Goal: Navigation & Orientation: Find specific page/section

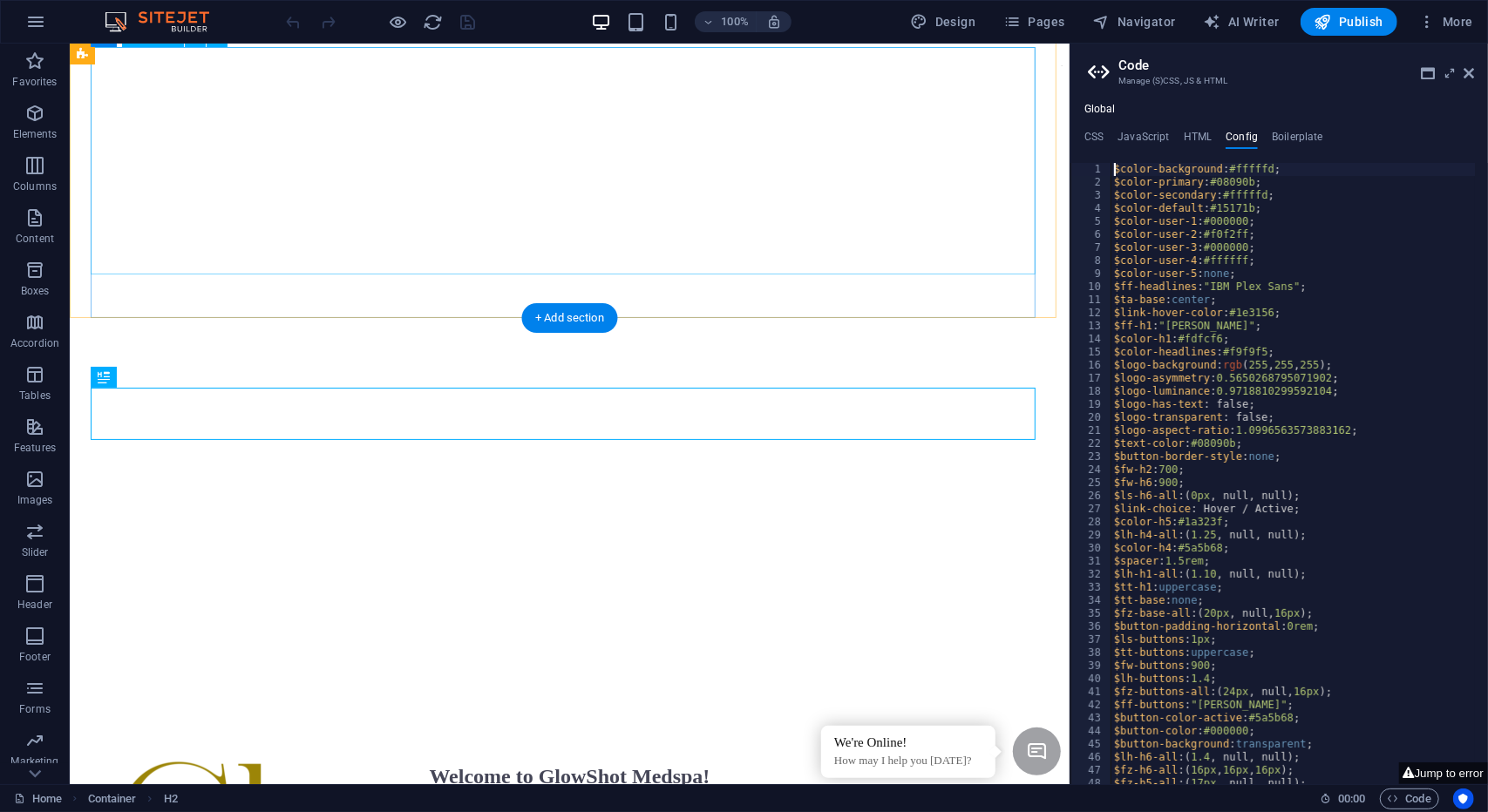
scroll to position [423, 0]
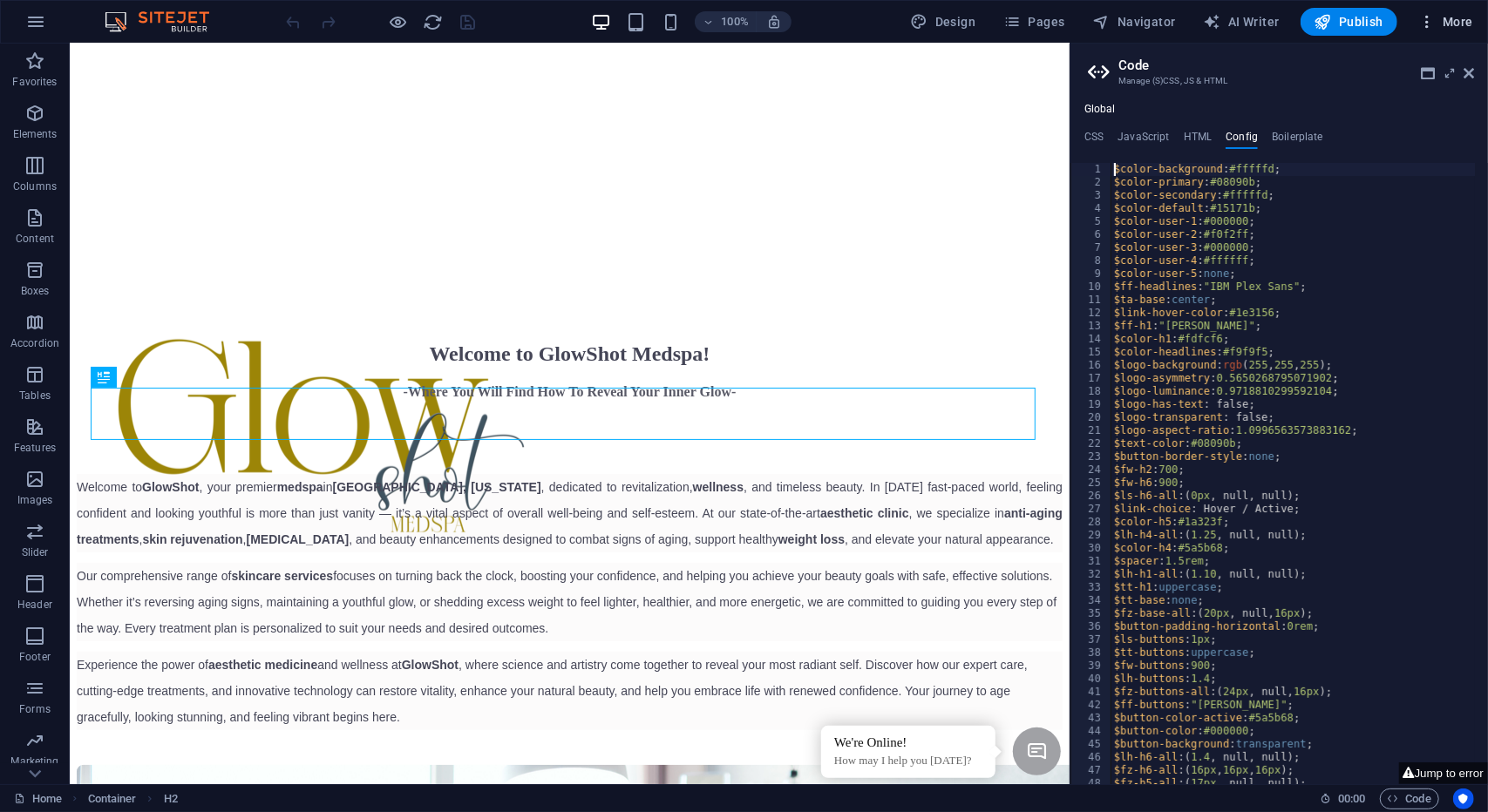
click at [1457, 15] on span "More" at bounding box center [1445, 22] width 55 height 18
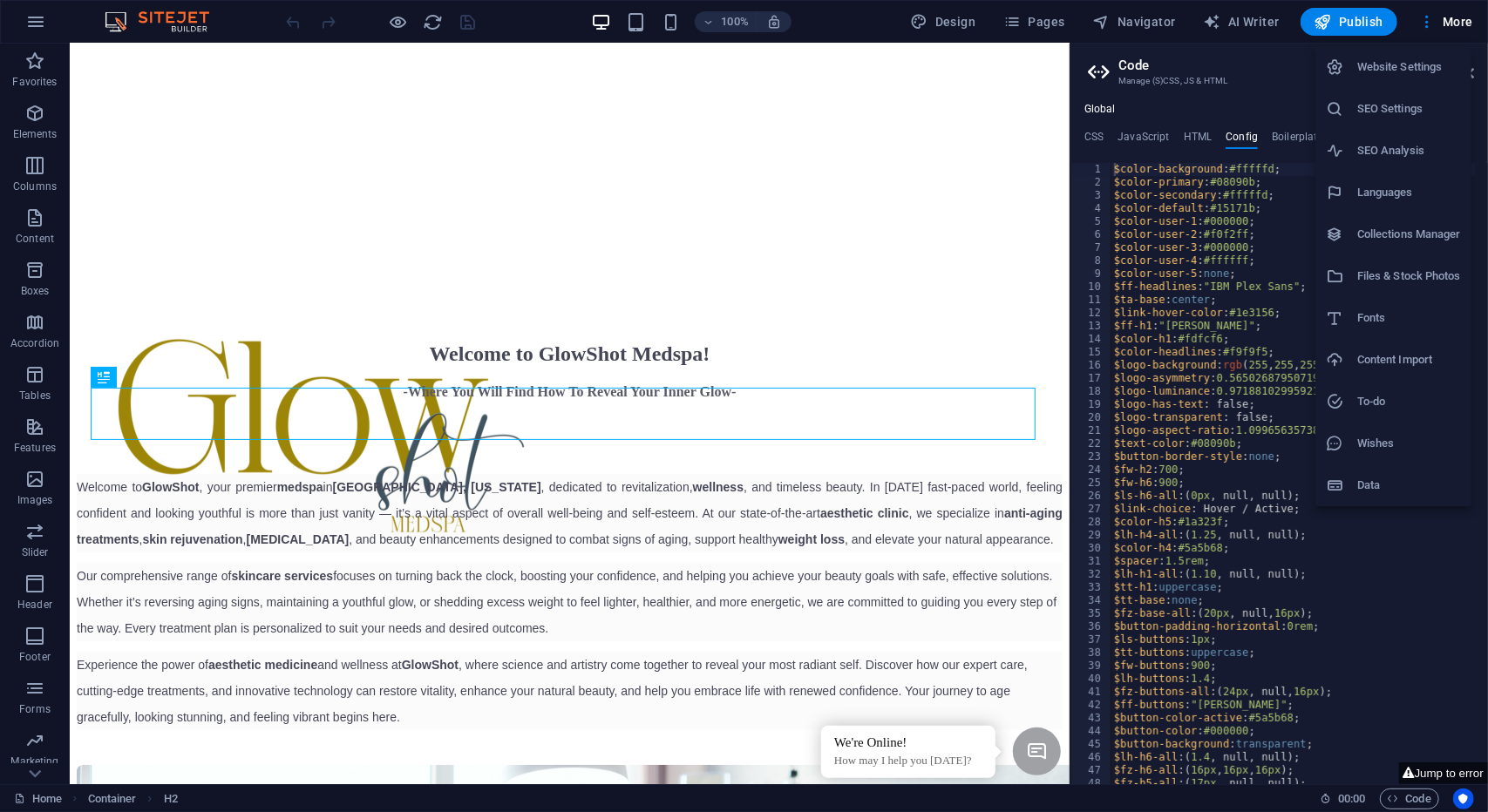
click at [1431, 67] on h6 "Website Settings" at bounding box center [1408, 68] width 103 height 21
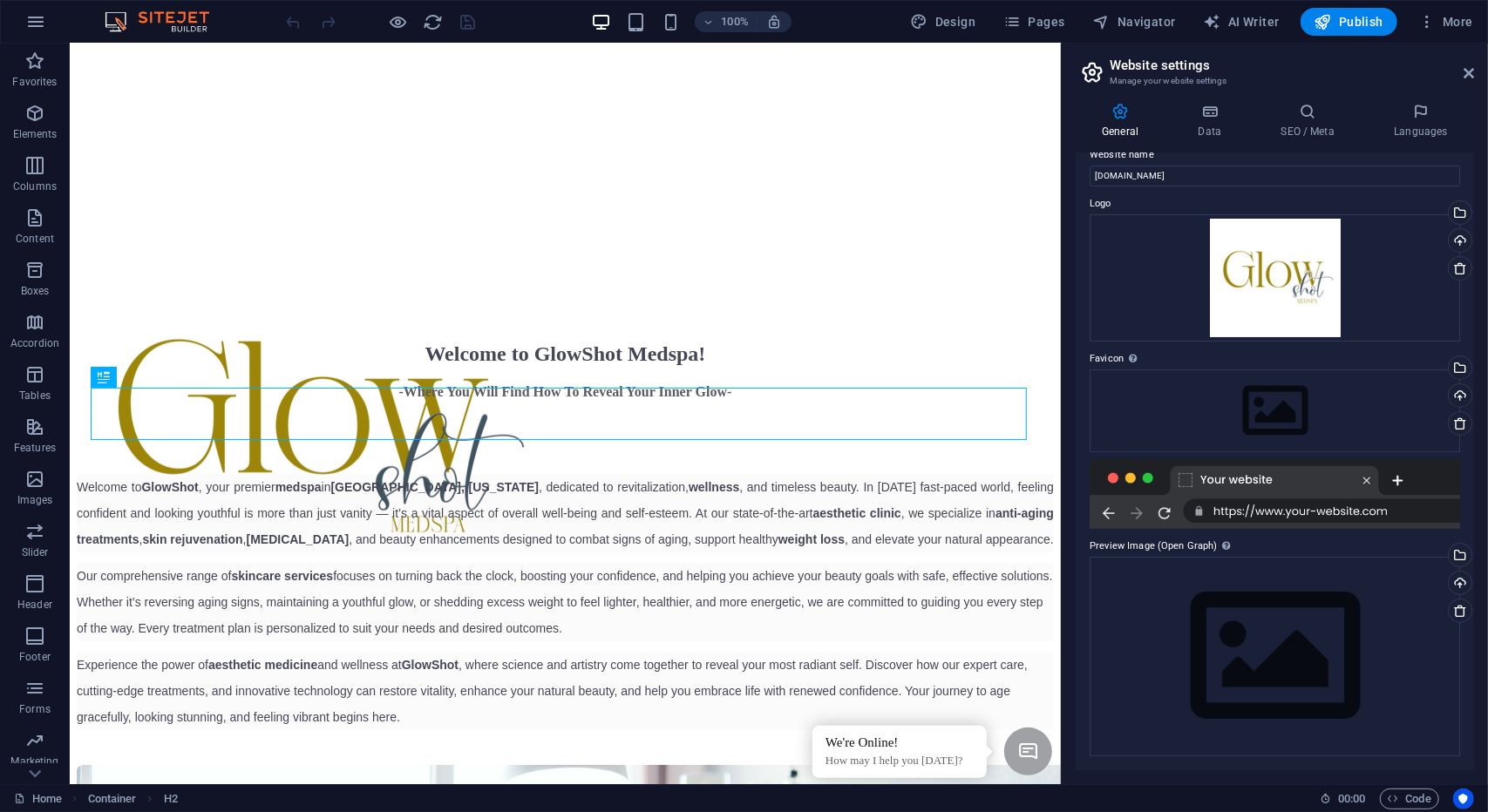
scroll to position [0, 0]
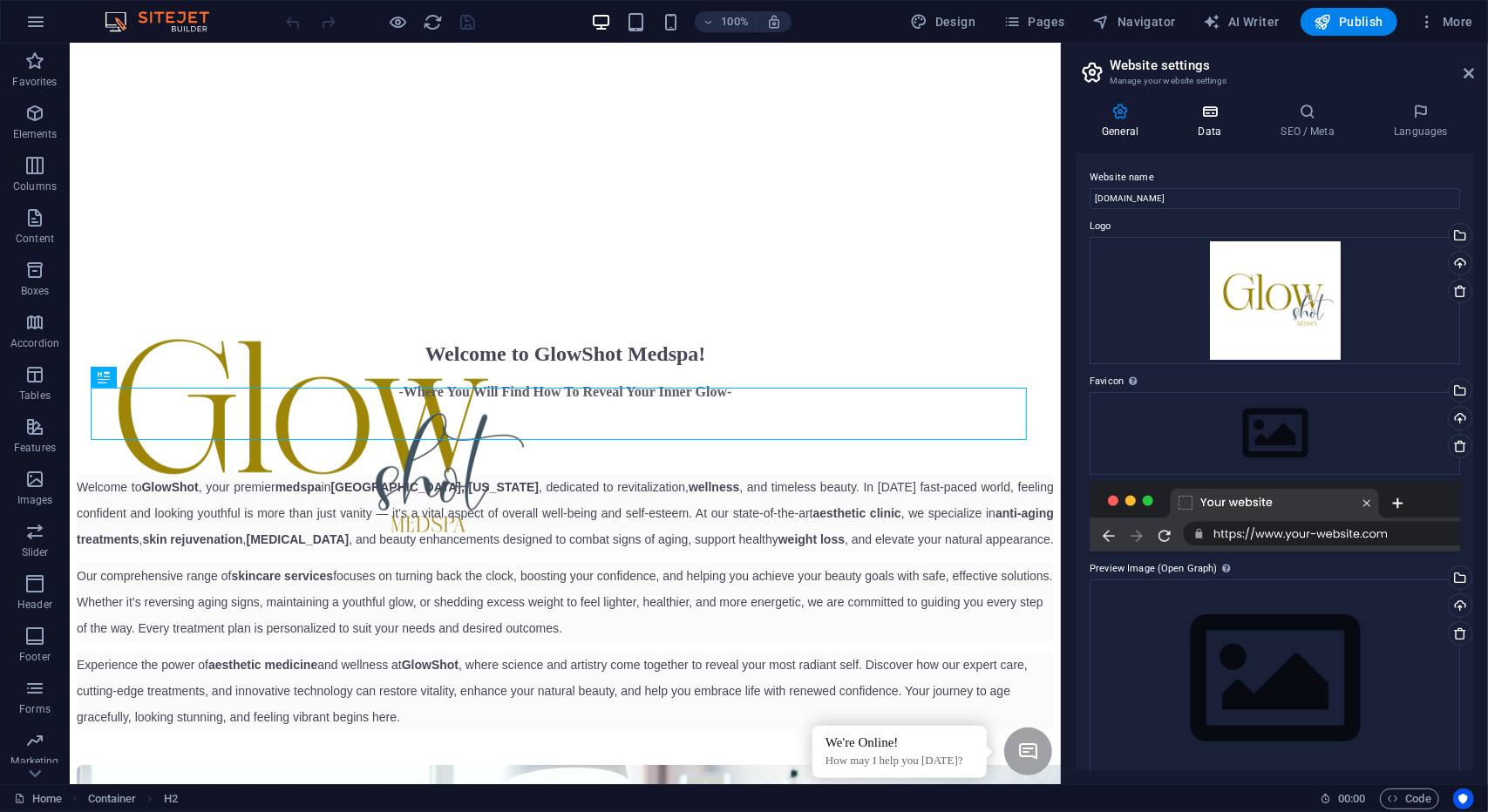
click at [1213, 118] on icon at bounding box center [1209, 111] width 75 height 18
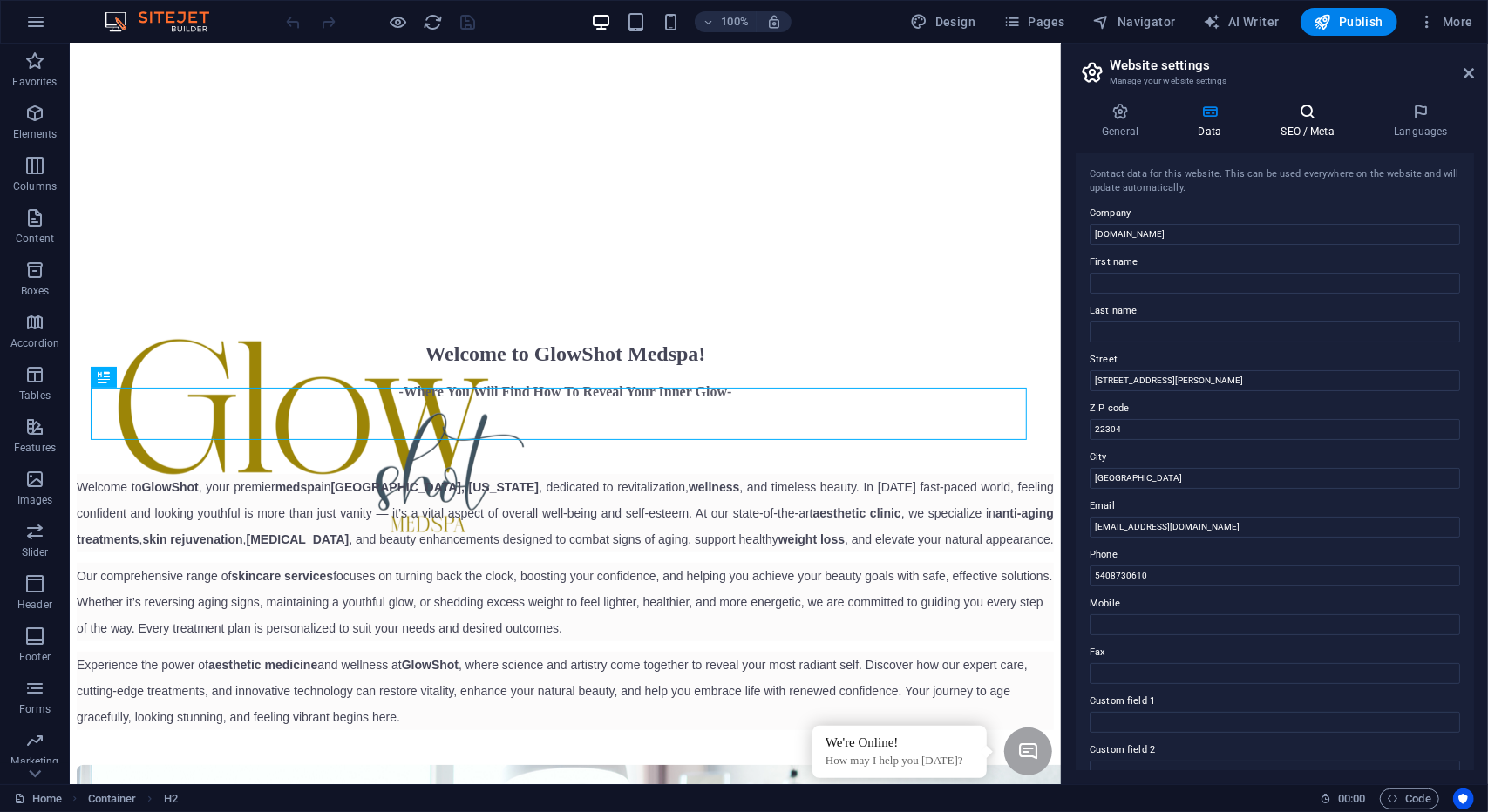
click at [1299, 131] on h4 "SEO / Meta" at bounding box center [1310, 121] width 113 height 37
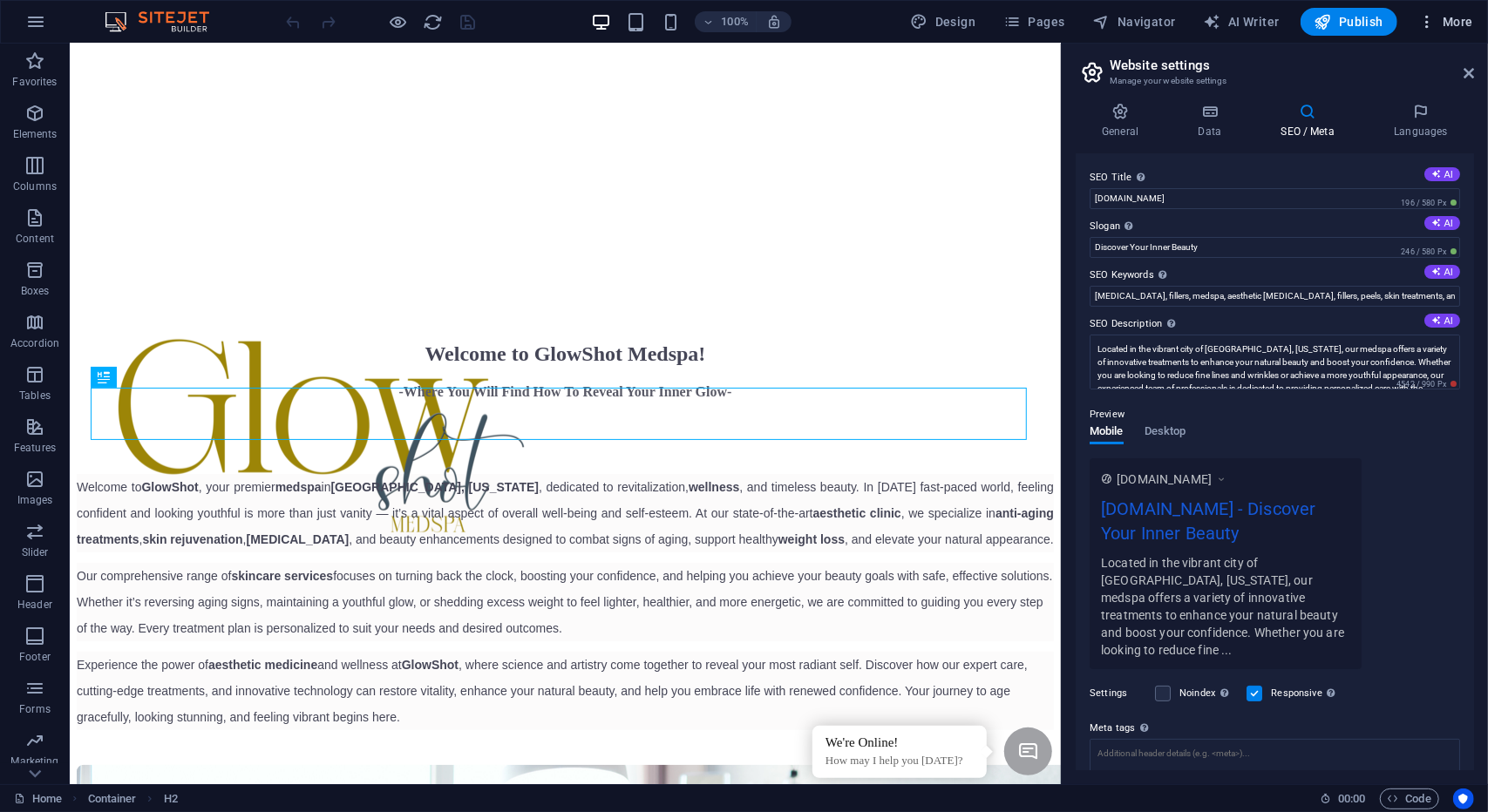
click at [1446, 21] on span "More" at bounding box center [1445, 22] width 55 height 18
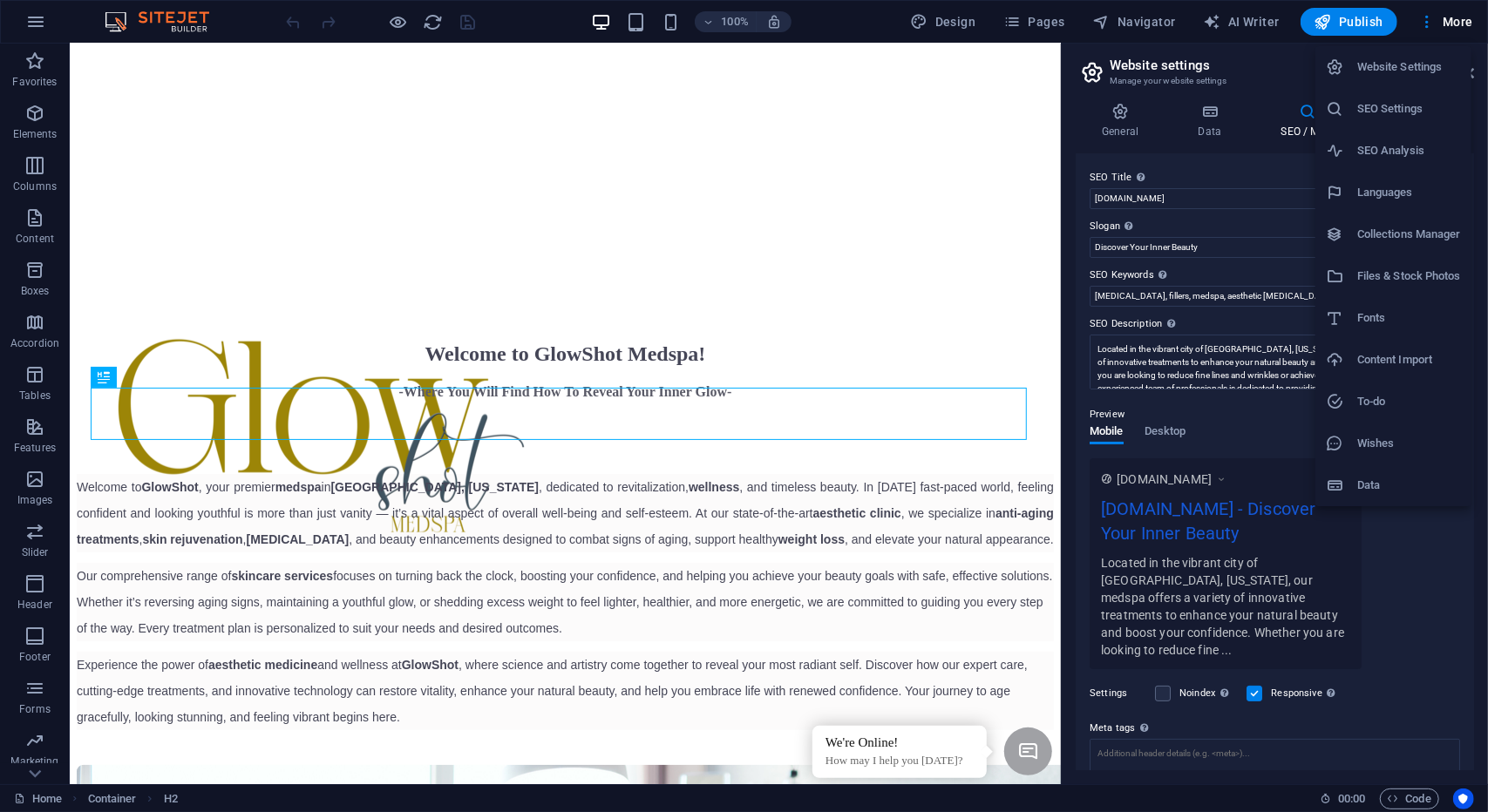
click at [38, 22] on div at bounding box center [744, 406] width 1488 height 812
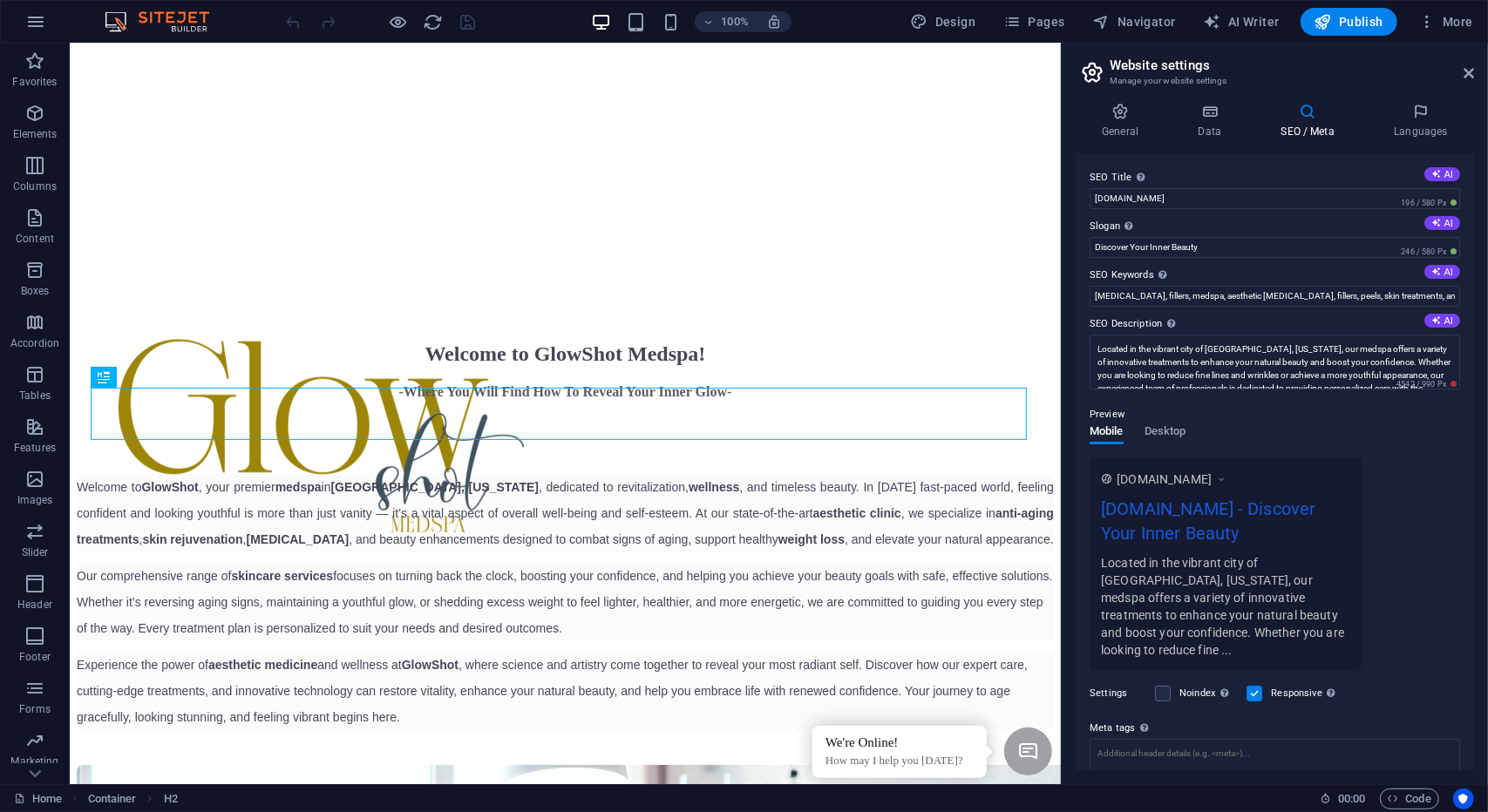
click at [38, 22] on icon "button" at bounding box center [36, 22] width 21 height 21
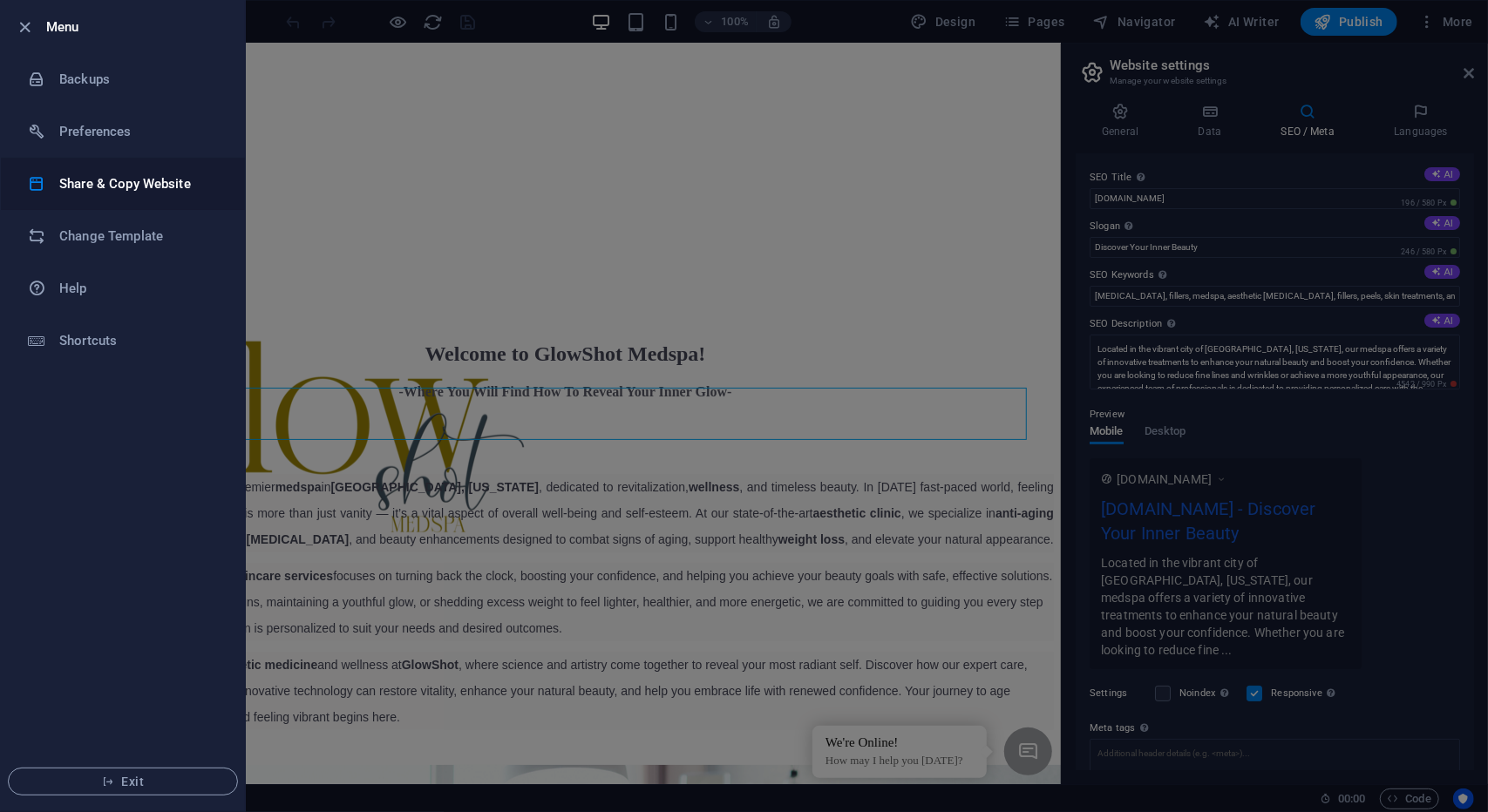
click at [90, 196] on li "Share & Copy Website" at bounding box center [123, 184] width 244 height 53
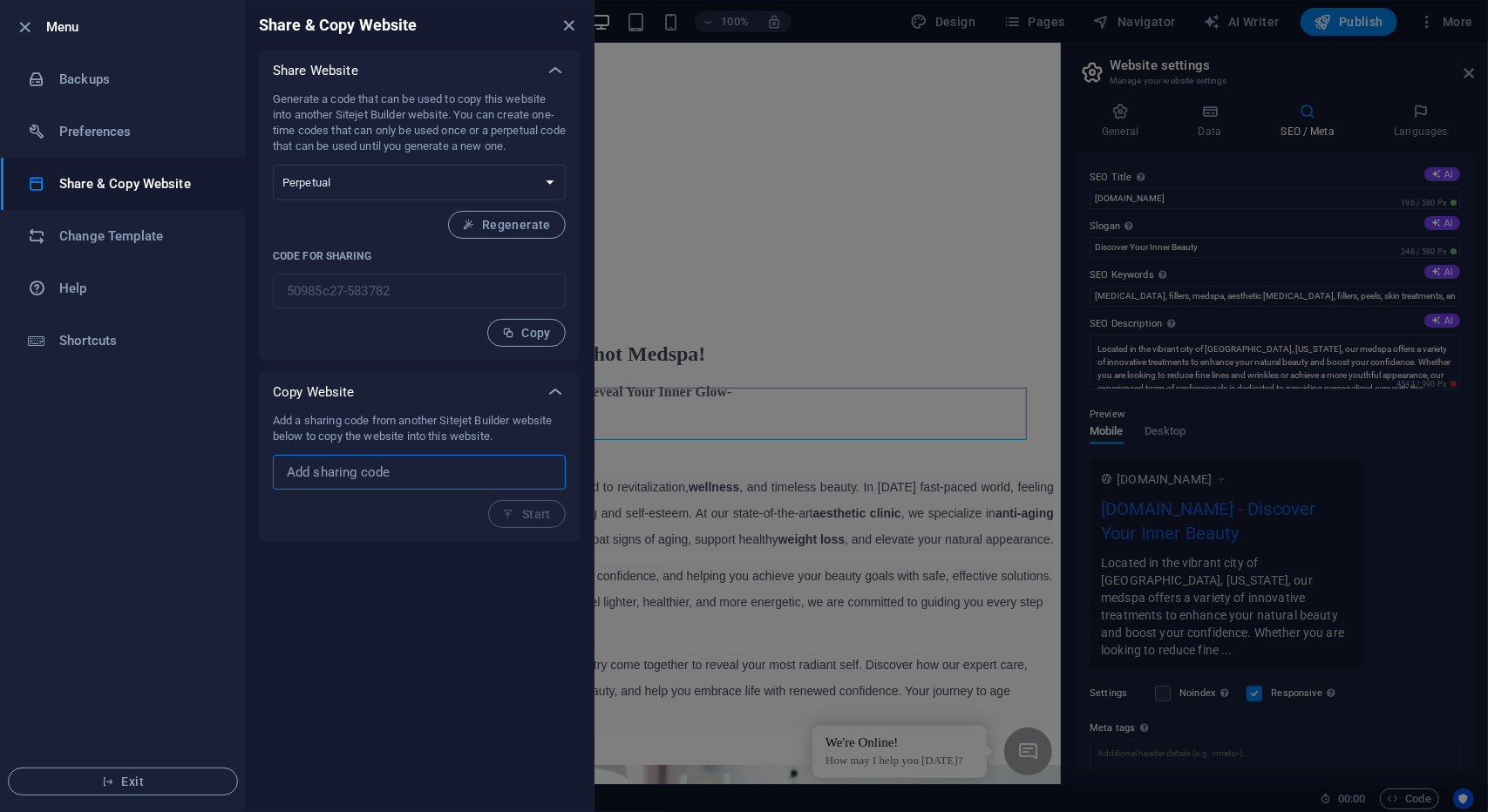
click at [351, 462] on input "text" at bounding box center [419, 473] width 293 height 35
click at [100, 414] on ul "Menu Backups Preferences Share & Copy Website Change Template Help Shortcuts Ex…" at bounding box center [123, 406] width 244 height 810
click at [94, 269] on link "Help" at bounding box center [123, 288] width 244 height 53
